Goal: Transaction & Acquisition: Download file/media

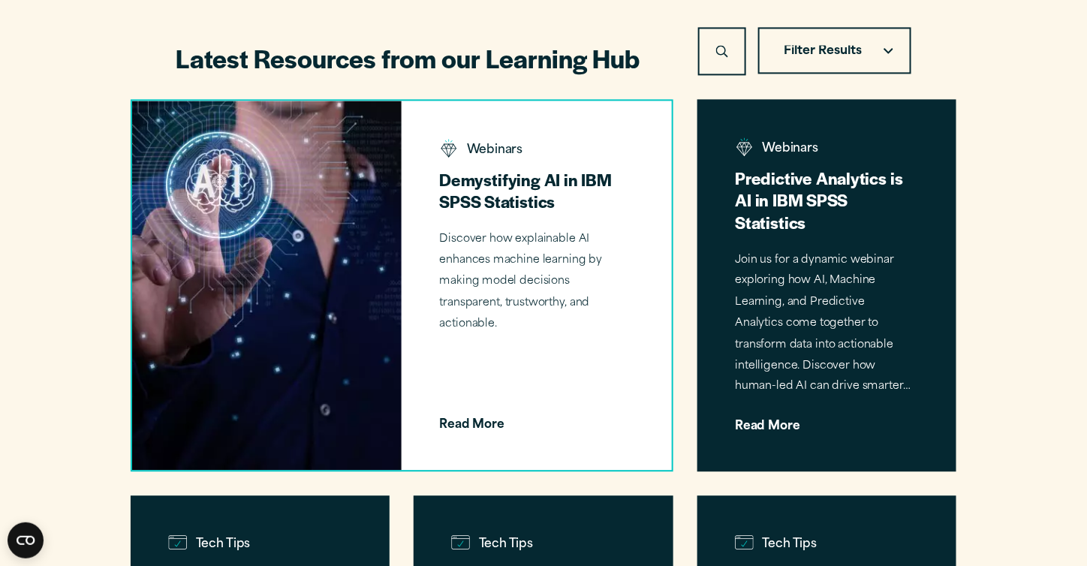
scroll to position [1047, 0]
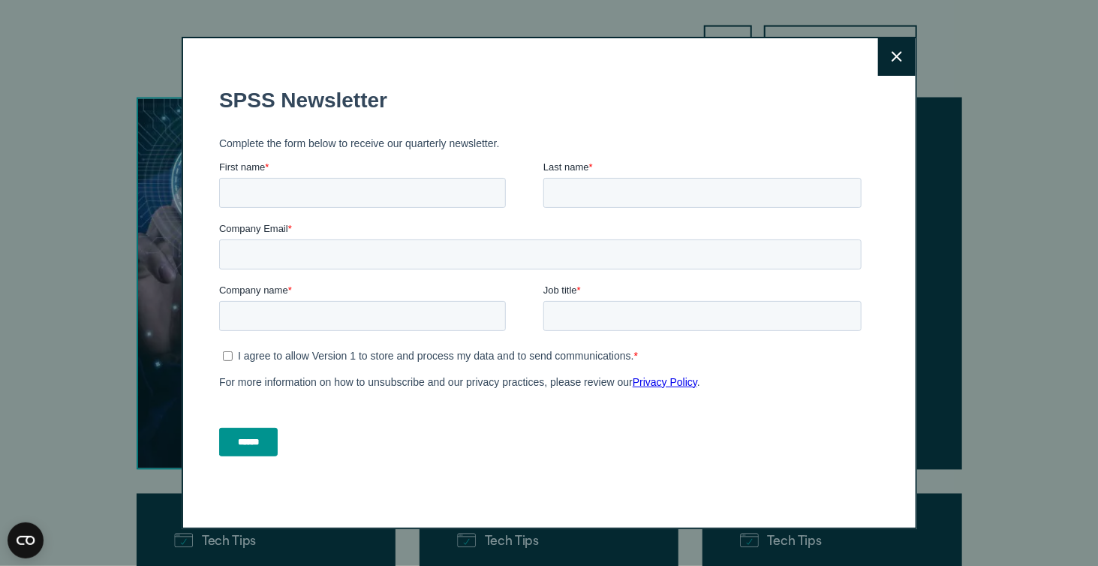
click at [892, 62] on icon at bounding box center [897, 56] width 11 height 11
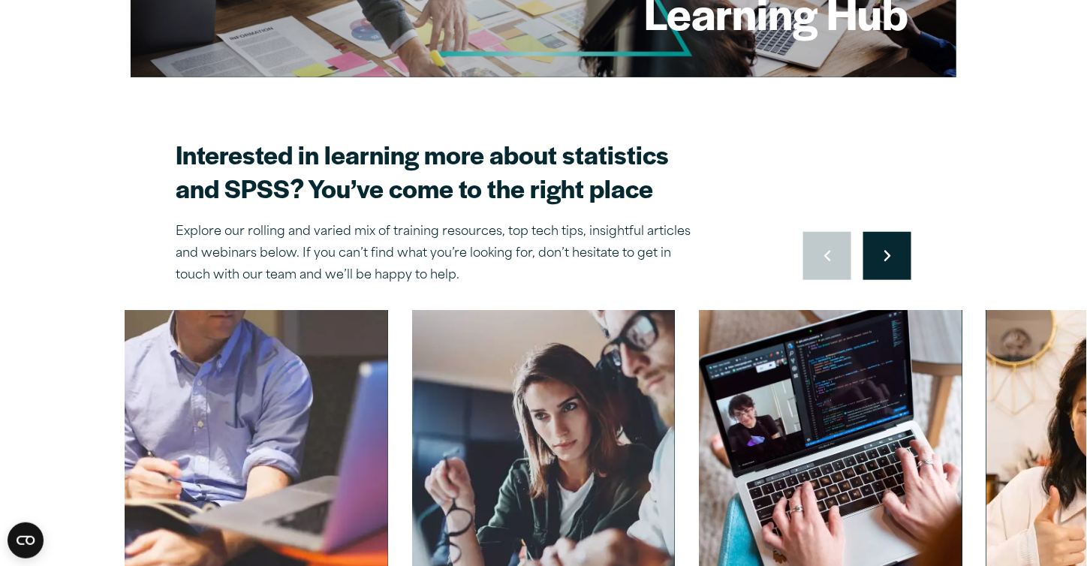
scroll to position [0, 0]
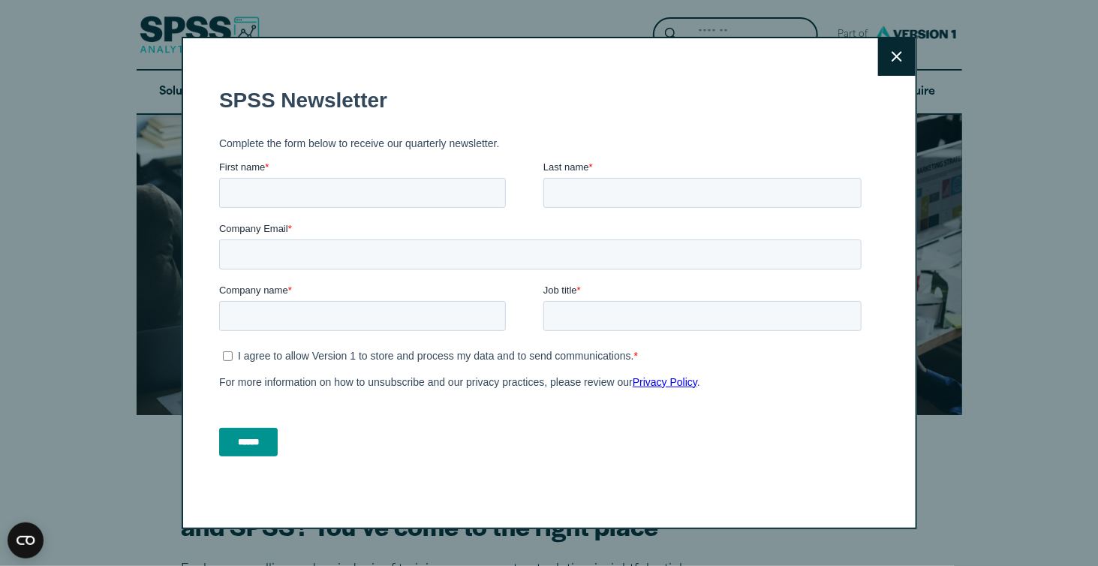
click at [43, 34] on div "Close" at bounding box center [549, 283] width 1098 height 566
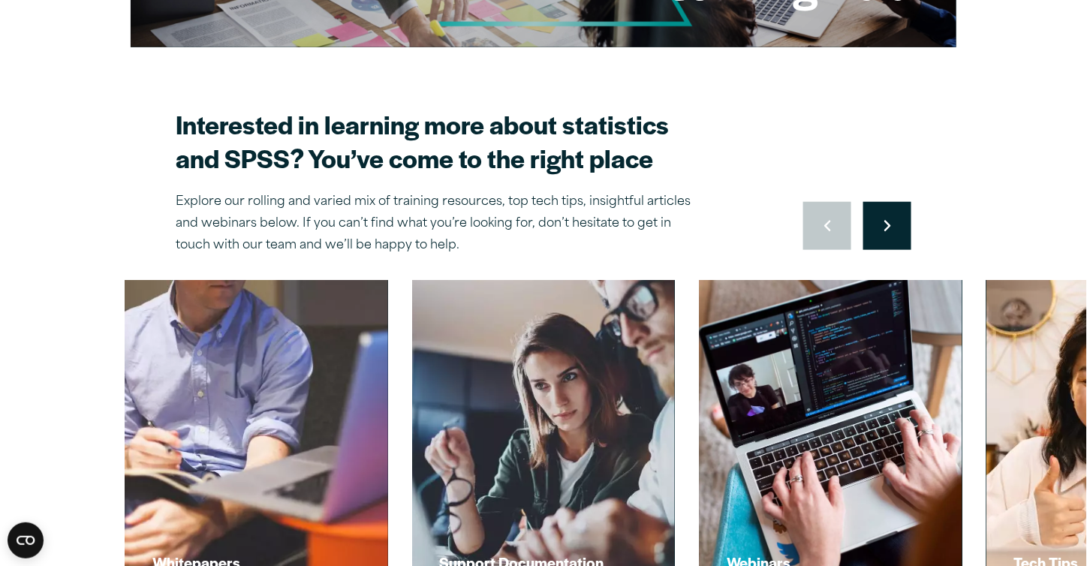
scroll to position [463, 0]
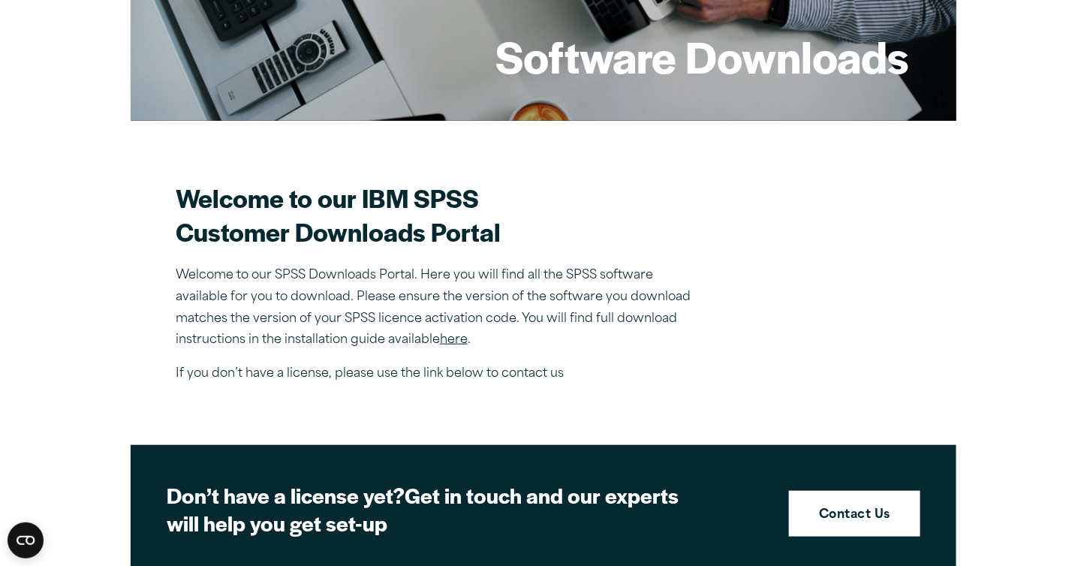
scroll to position [300, 0]
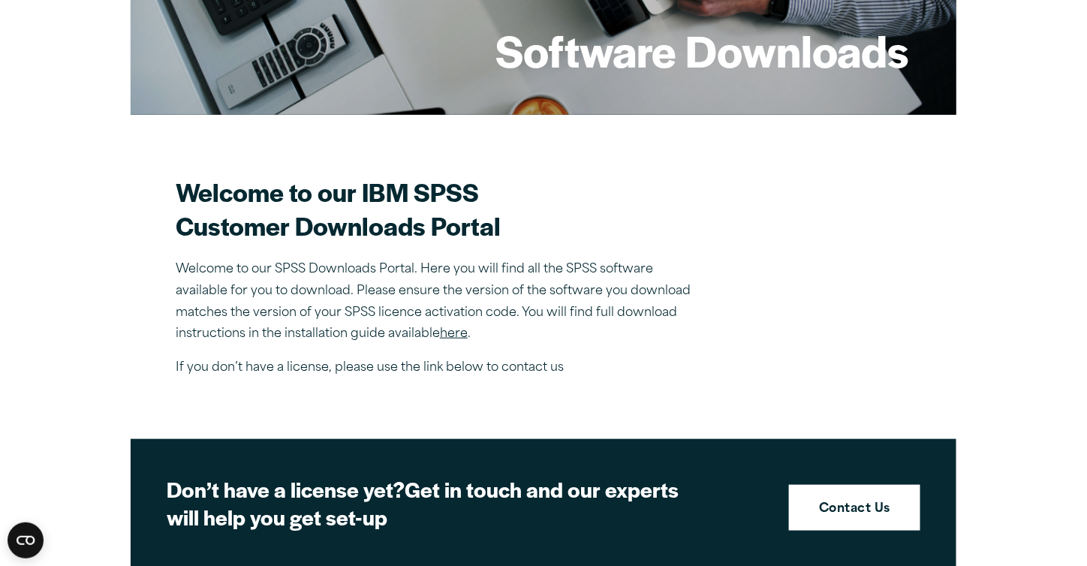
click at [454, 333] on link "here" at bounding box center [454, 334] width 28 height 12
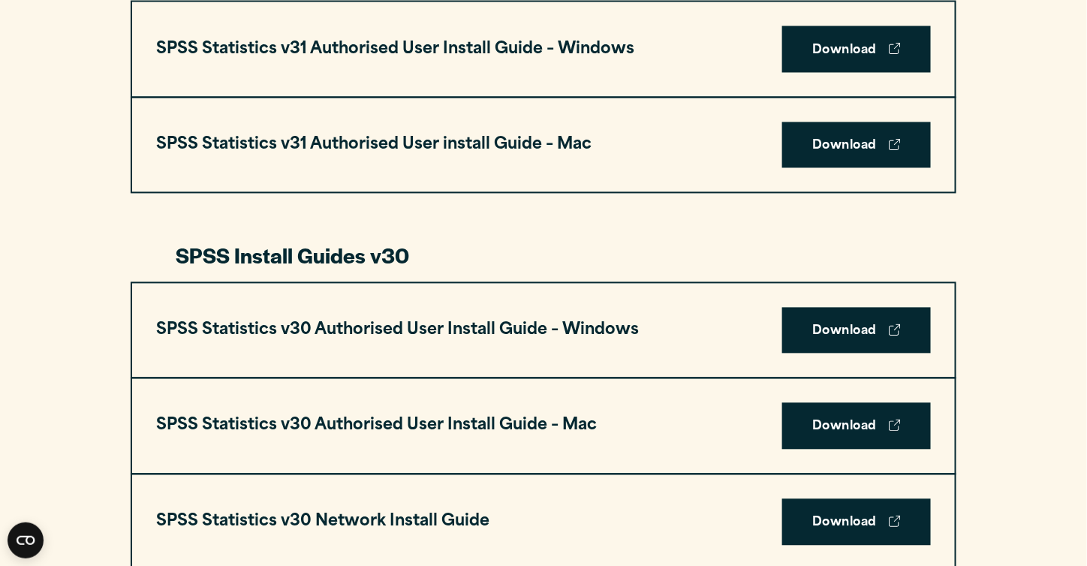
scroll to position [878, 0]
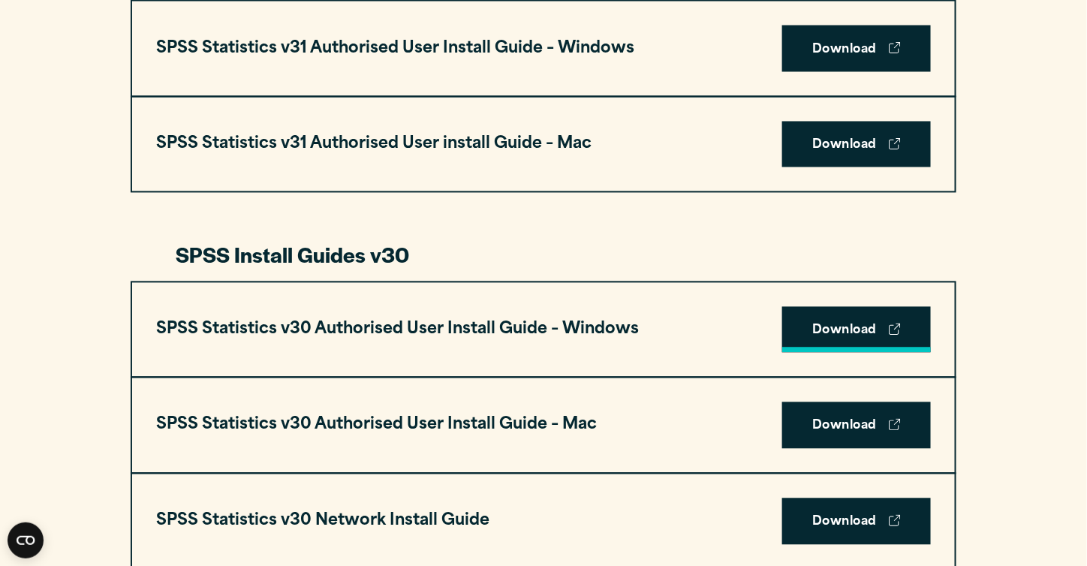
click at [829, 324] on link "Download" at bounding box center [856, 330] width 149 height 47
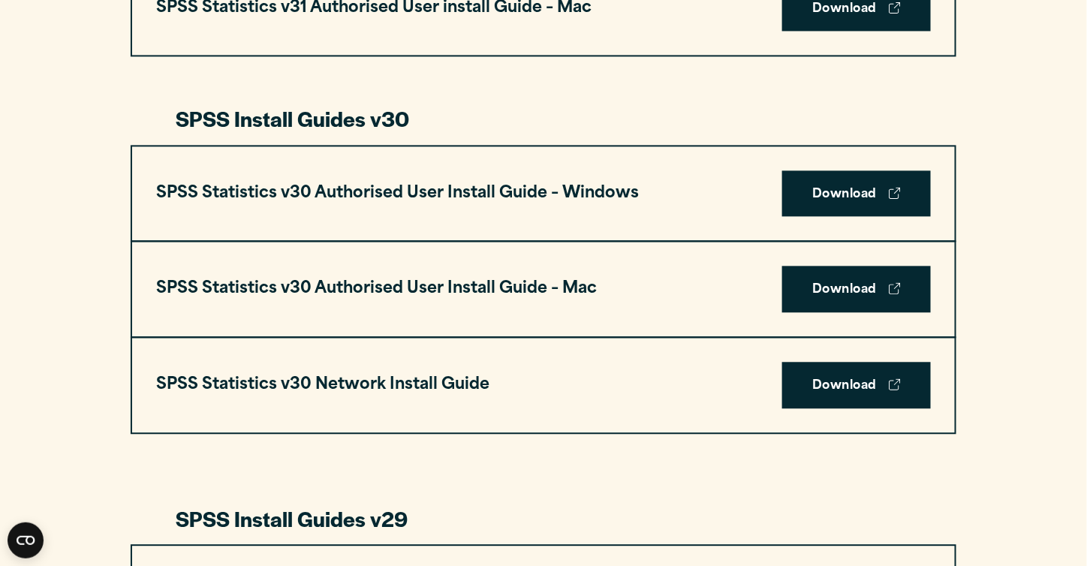
scroll to position [1014, 0]
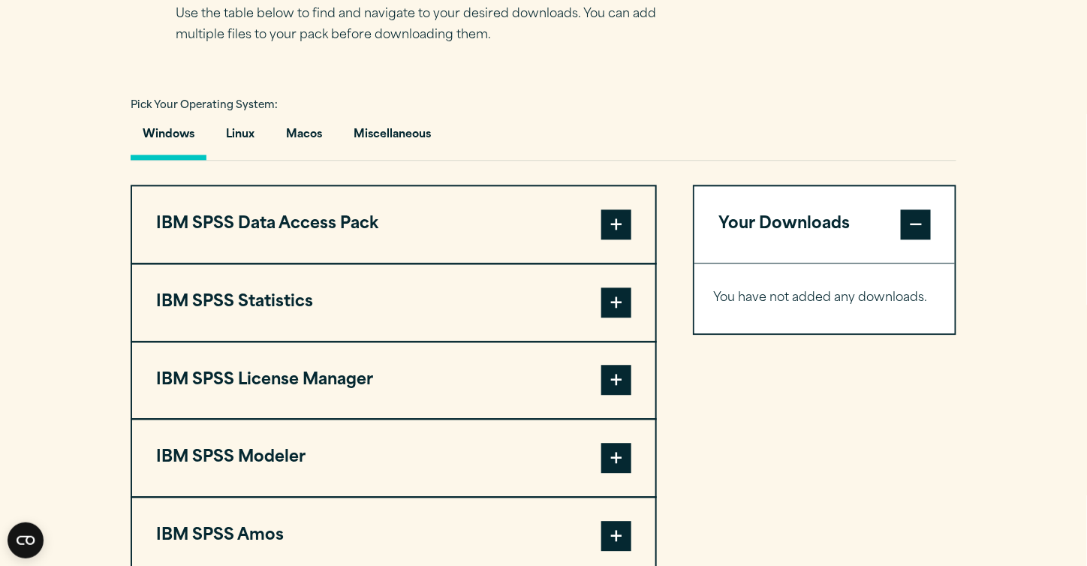
scroll to position [1030, 0]
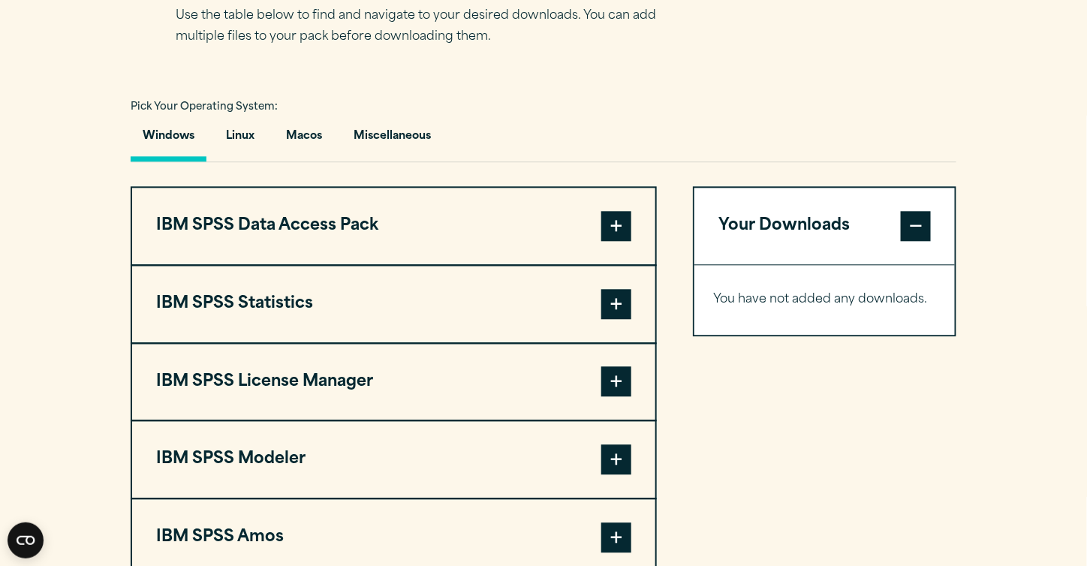
click at [179, 134] on button "Windows" at bounding box center [169, 140] width 76 height 43
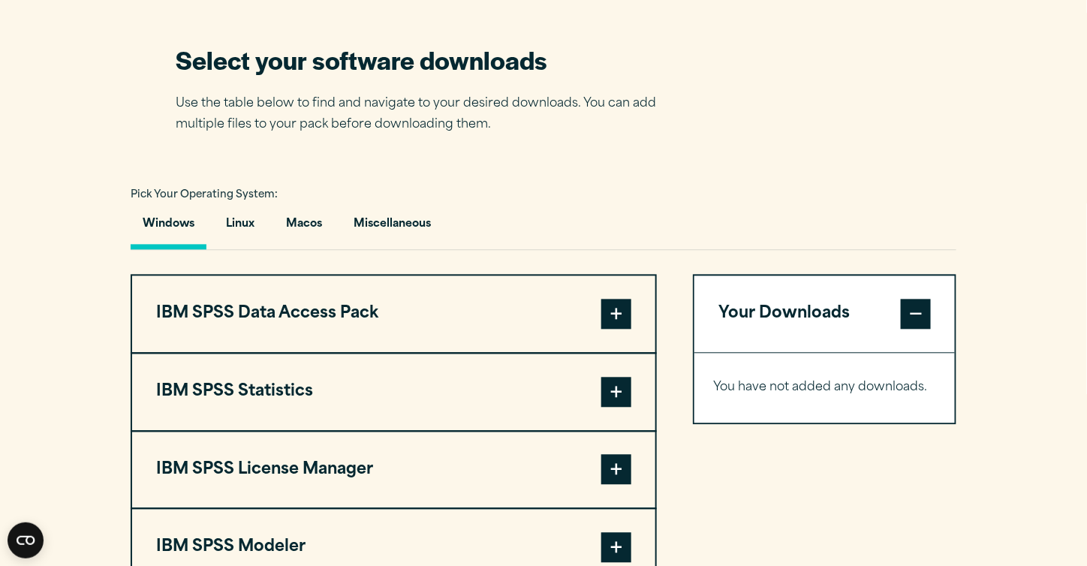
scroll to position [944, 0]
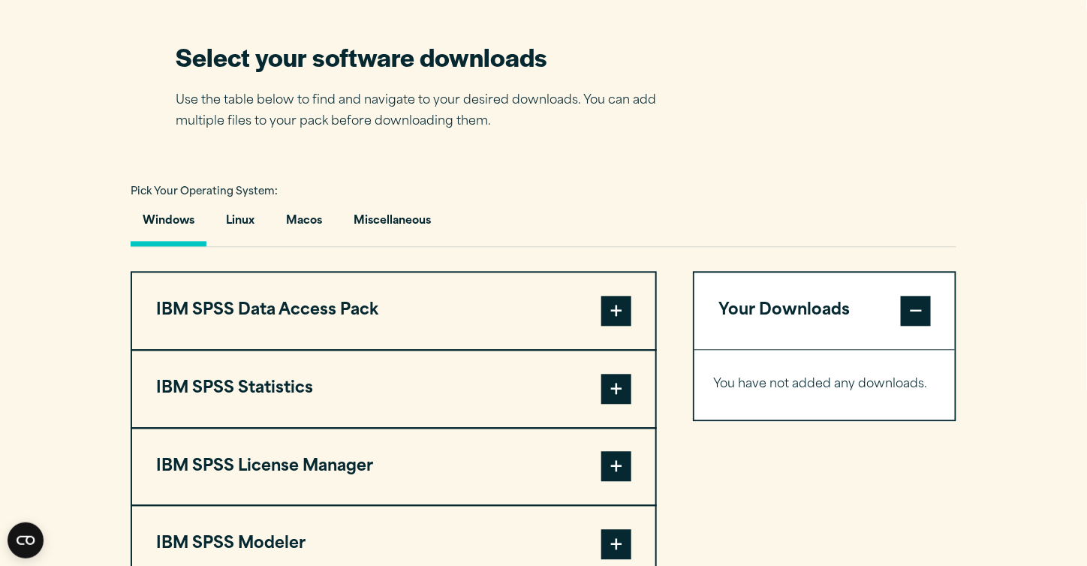
click at [910, 313] on span at bounding box center [916, 312] width 30 height 30
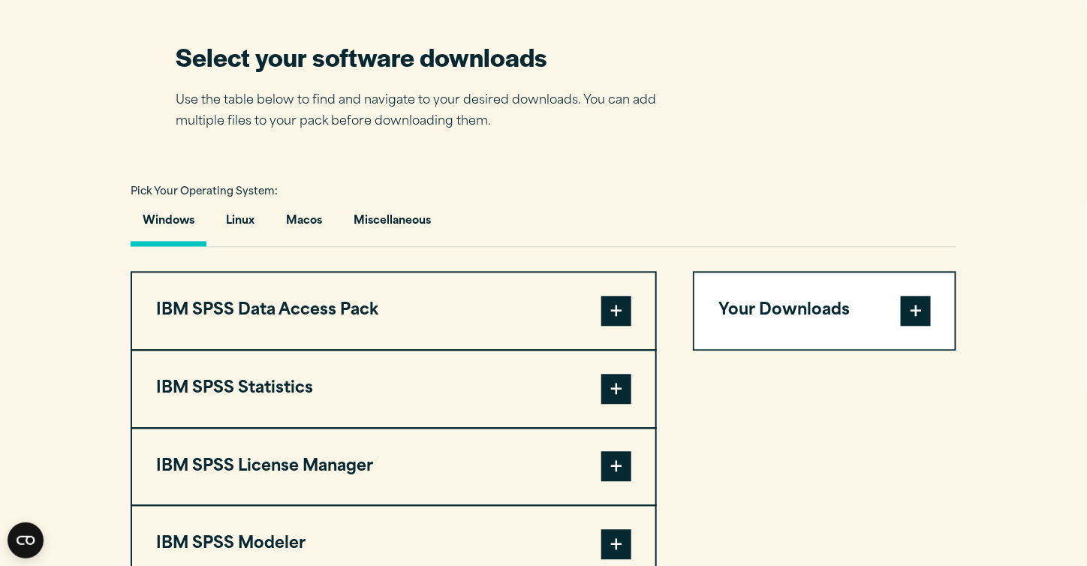
click at [911, 313] on span at bounding box center [916, 312] width 30 height 30
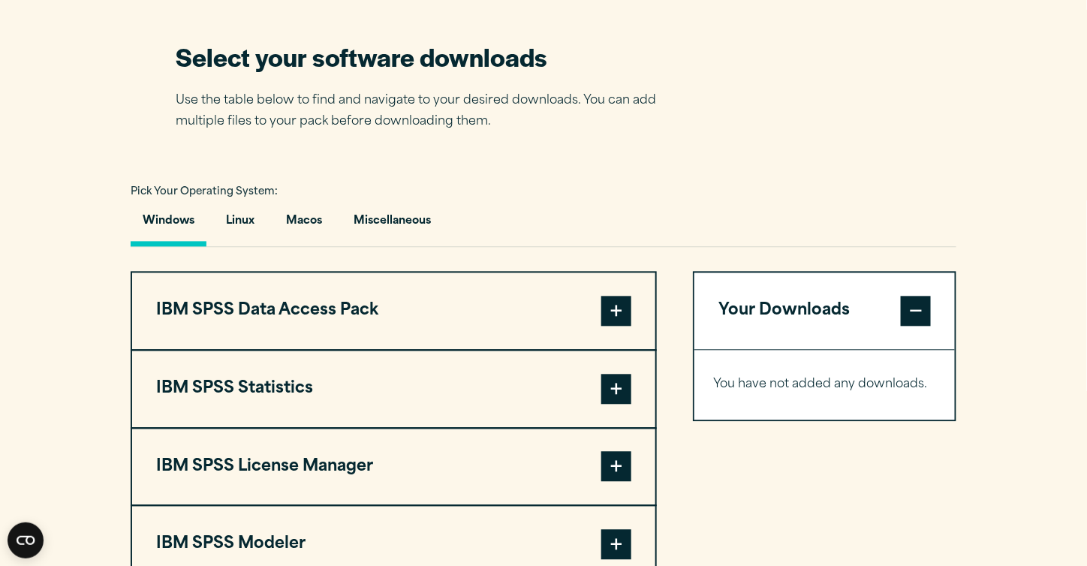
click at [617, 312] on span at bounding box center [616, 312] width 30 height 30
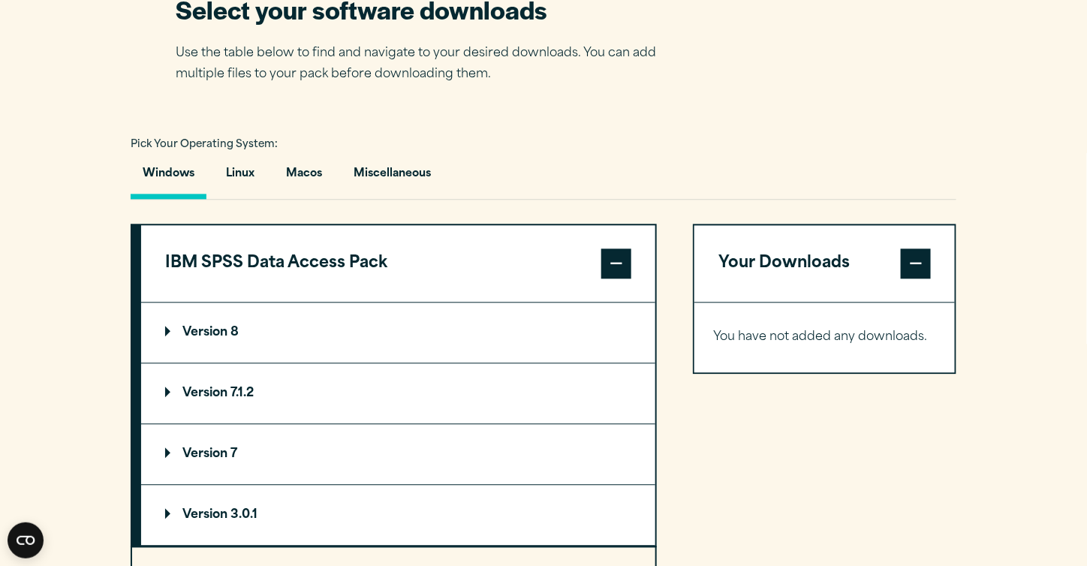
scroll to position [991, 0]
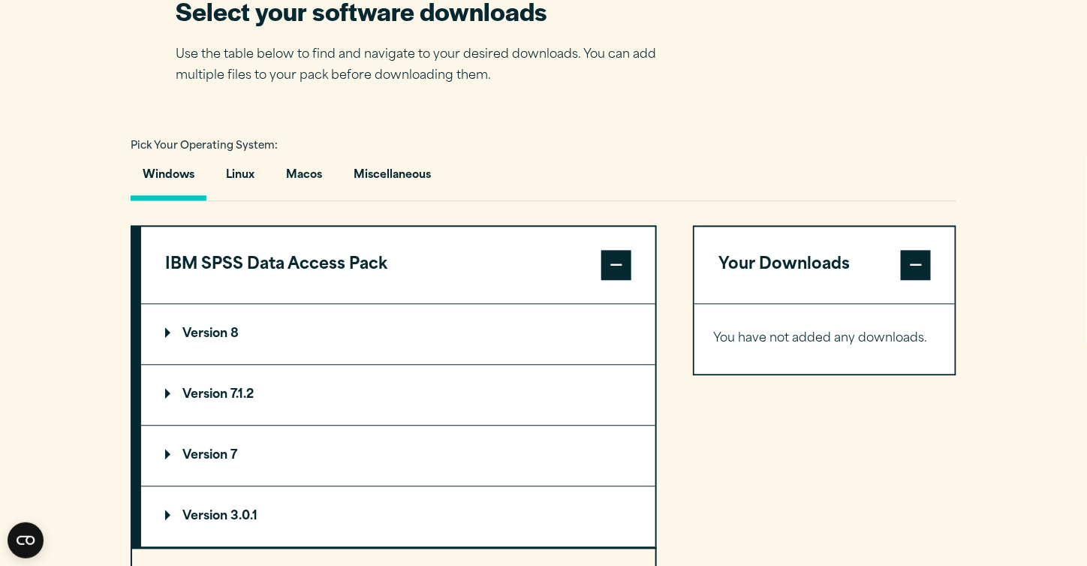
click at [622, 264] on span at bounding box center [616, 265] width 30 height 30
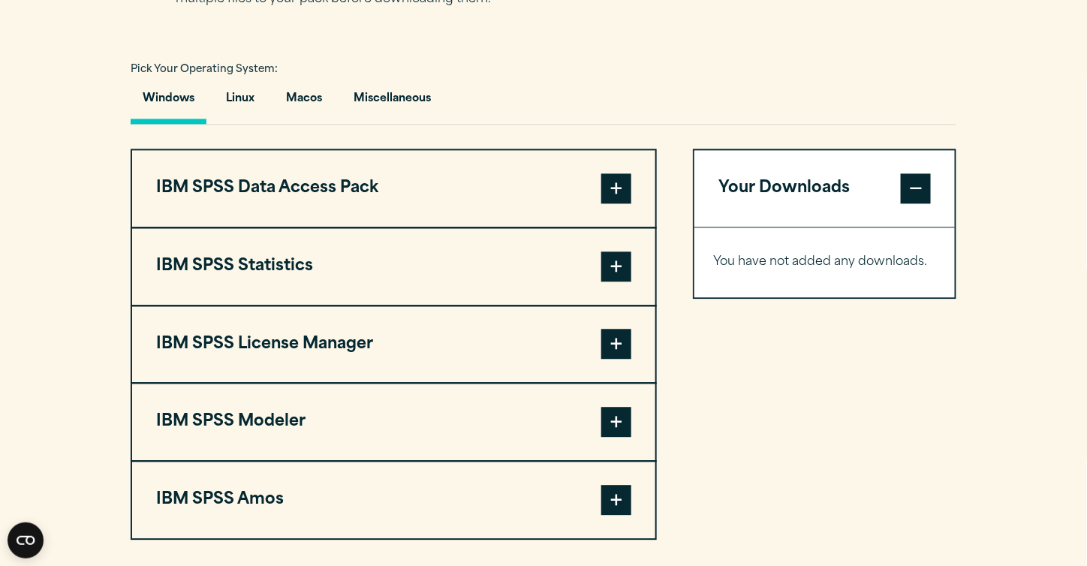
scroll to position [1075, 0]
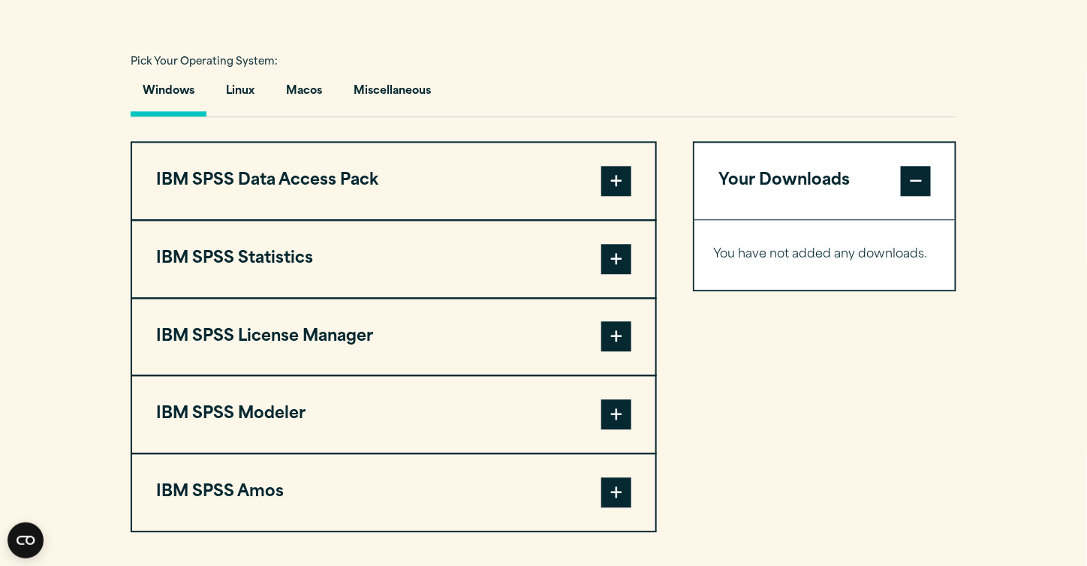
click at [414, 267] on button "IBM SPSS Statistics" at bounding box center [393, 259] width 523 height 77
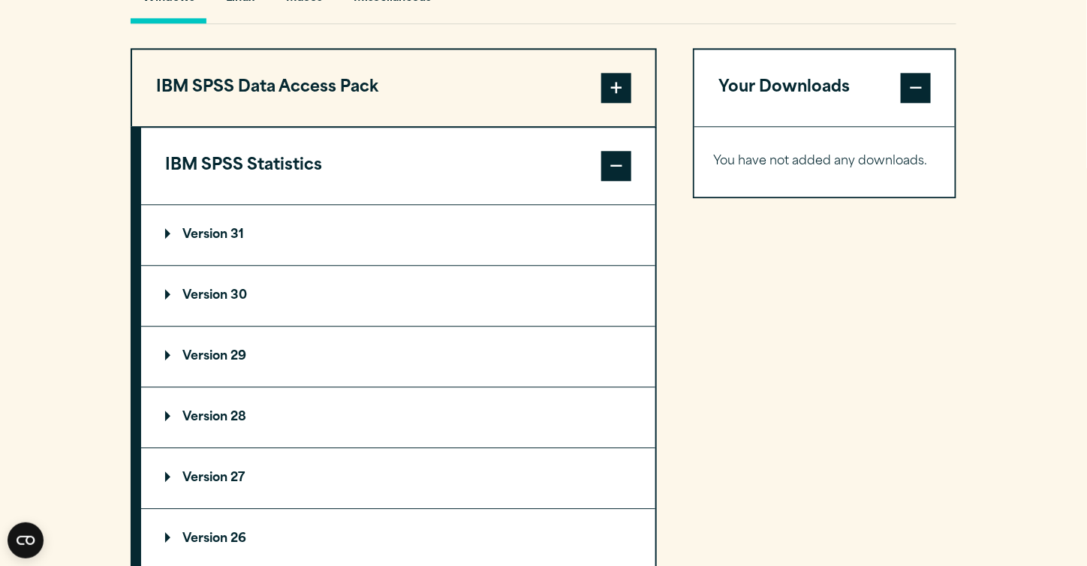
scroll to position [1182, 0]
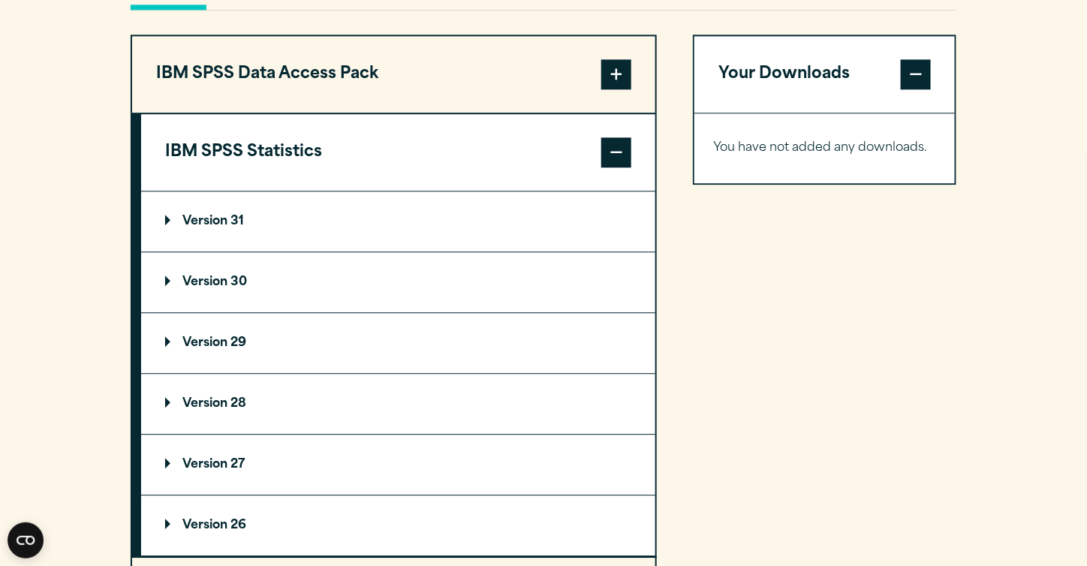
click at [279, 274] on summary "Version 30" at bounding box center [398, 282] width 514 height 60
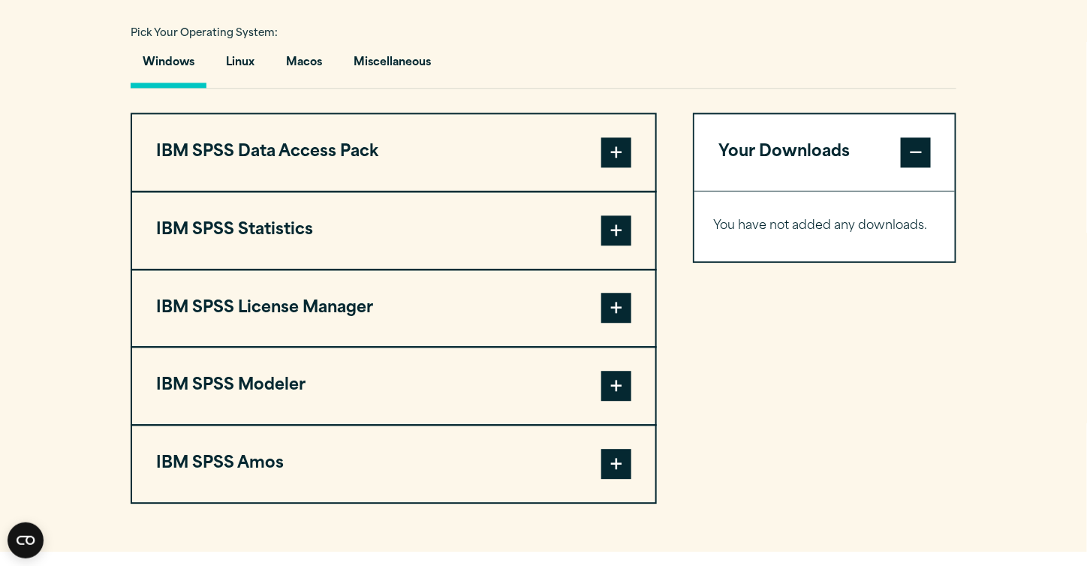
scroll to position [1104, 0]
click at [606, 224] on span at bounding box center [616, 230] width 30 height 30
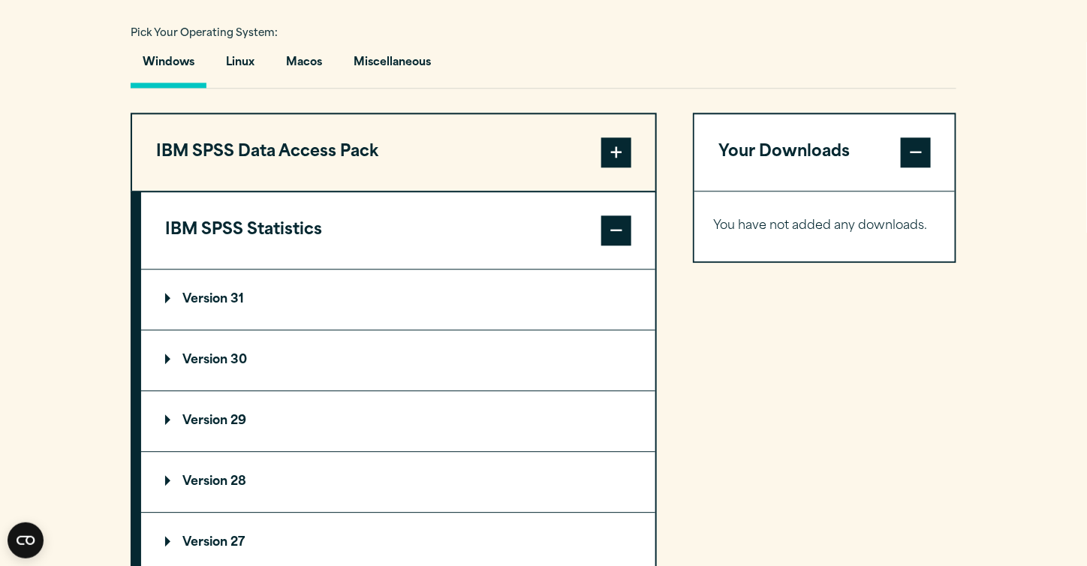
click at [207, 356] on p "Version 30" at bounding box center [206, 360] width 82 height 12
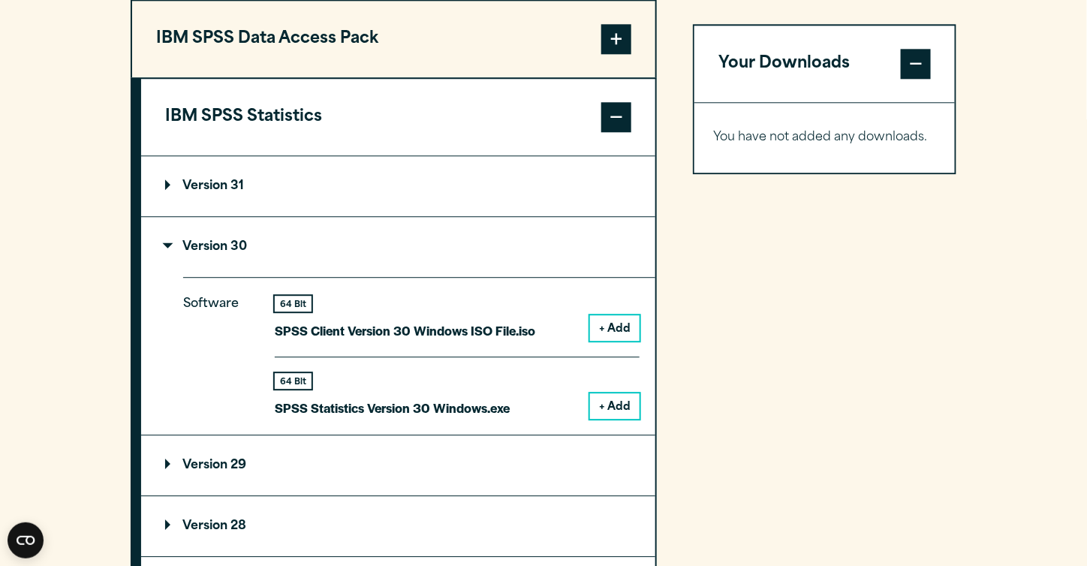
scroll to position [1216, 0]
click at [619, 399] on button "+ Add" at bounding box center [615, 407] width 50 height 26
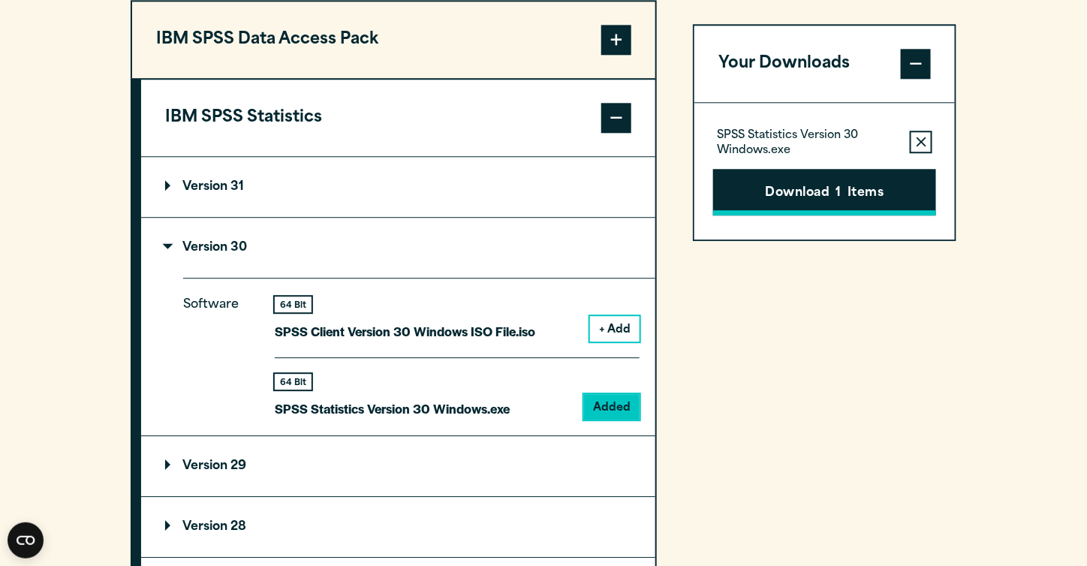
click at [815, 192] on button "Download 1 Items" at bounding box center [824, 192] width 223 height 47
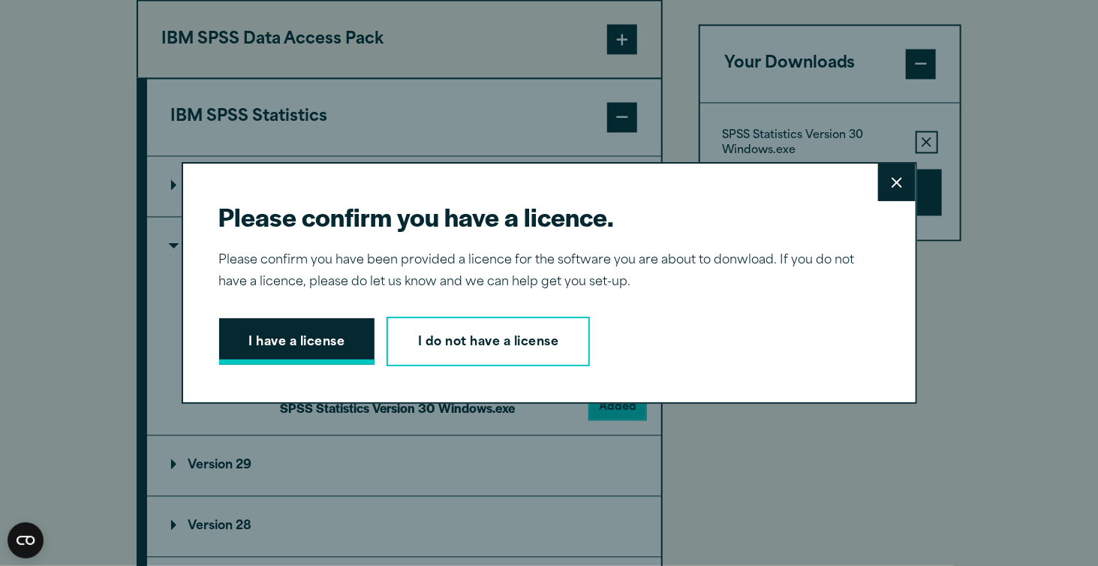
click at [305, 349] on button "I have a license" at bounding box center [297, 341] width 156 height 47
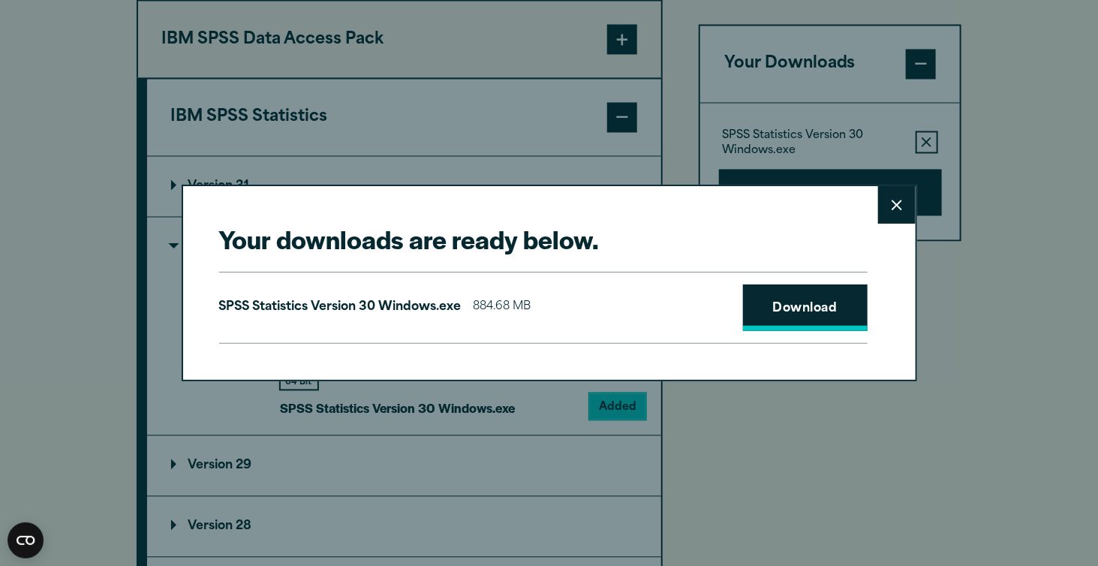
click at [768, 301] on link "Download" at bounding box center [805, 308] width 125 height 47
click at [892, 205] on icon at bounding box center [897, 205] width 11 height 11
